Goal: Task Accomplishment & Management: Manage account settings

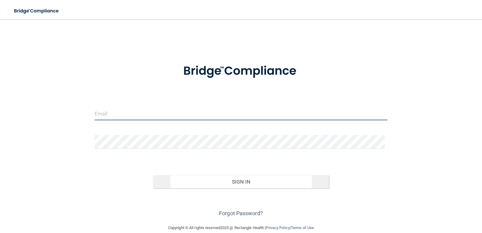
type input "[PERSON_NAME][EMAIL_ADDRESS][DOMAIN_NAME]"
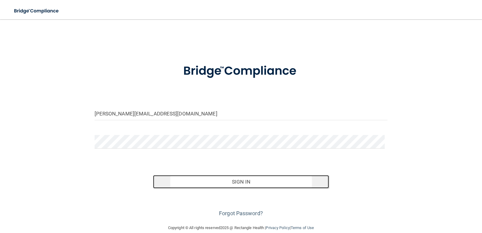
click at [229, 181] on button "Sign In" at bounding box center [241, 181] width 176 height 13
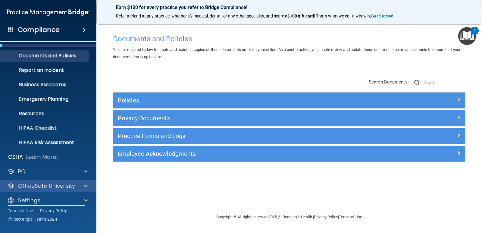
scroll to position [17, 0]
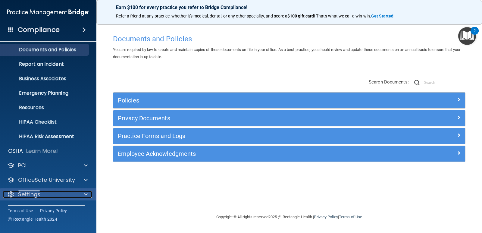
click at [35, 195] on p "Settings" at bounding box center [29, 194] width 22 height 7
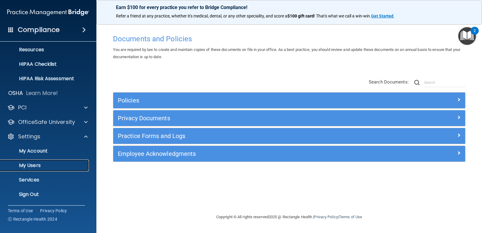
click at [35, 165] on p "My Users" at bounding box center [45, 165] width 82 height 6
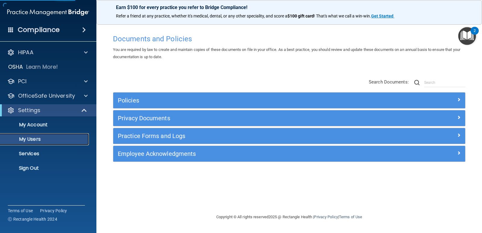
select select "20"
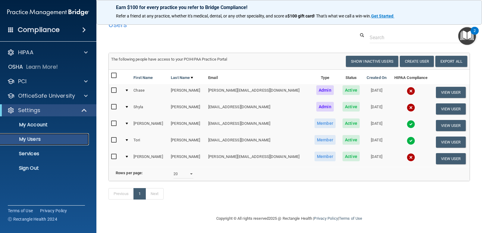
scroll to position [17, 0]
click at [116, 154] on input "checkbox" at bounding box center [114, 156] width 7 height 5
checkbox input "true"
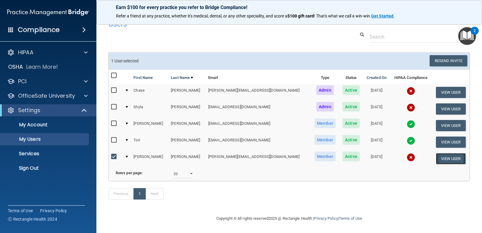
click at [438, 153] on button "View User" at bounding box center [451, 158] width 30 height 11
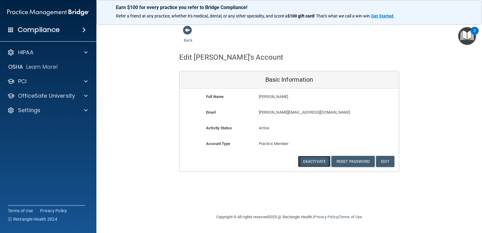
click at [314, 158] on button "Deactivate" at bounding box center [314, 161] width 33 height 11
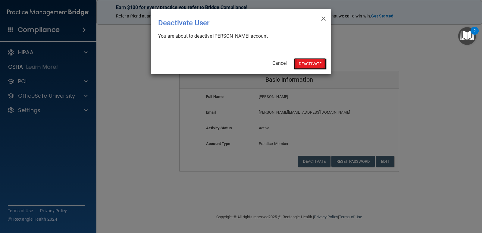
click at [311, 64] on button "Deactivate" at bounding box center [309, 63] width 33 height 11
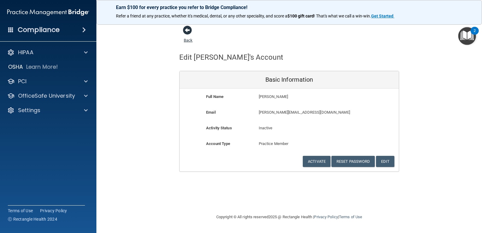
click at [190, 31] on span at bounding box center [187, 30] width 9 height 9
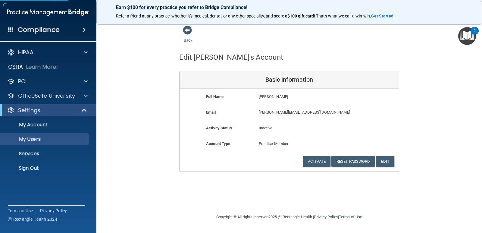
select select "20"
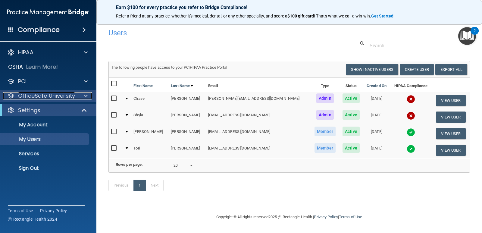
click at [40, 95] on p "OfficeSafe University" at bounding box center [46, 95] width 57 height 7
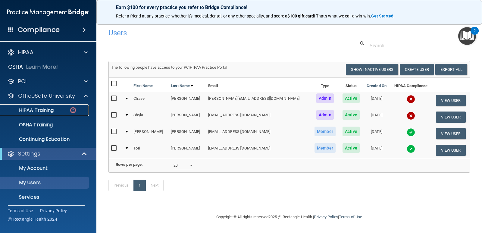
click at [41, 110] on p "HIPAA Training" at bounding box center [29, 110] width 50 height 6
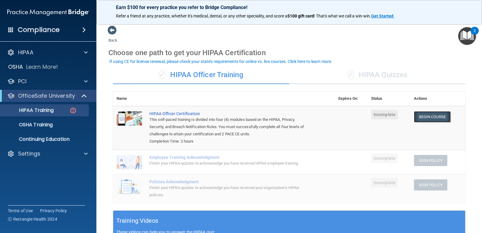
click at [420, 117] on link "Begin Course" at bounding box center [432, 116] width 37 height 11
